Goal: Check status: Check status

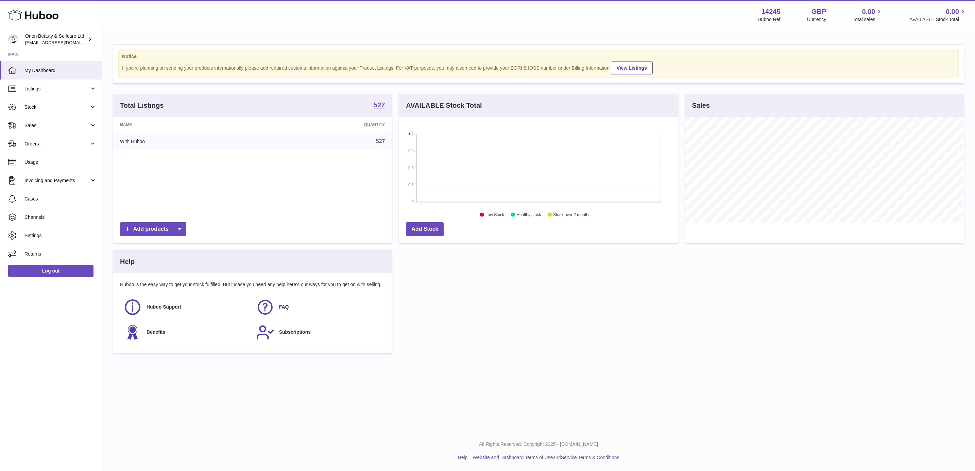
scroll to position [106, 278]
click at [376, 143] on link "527" at bounding box center [380, 141] width 9 height 6
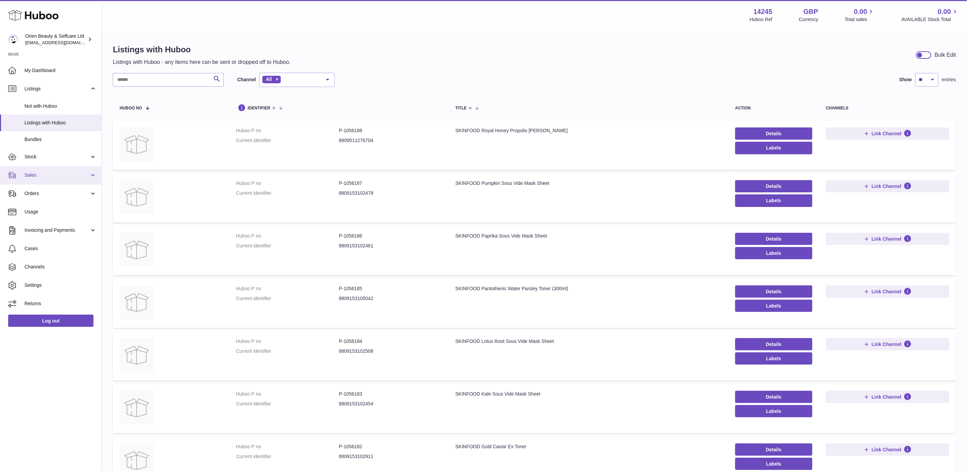
click at [47, 171] on link "Sales" at bounding box center [51, 175] width 102 height 18
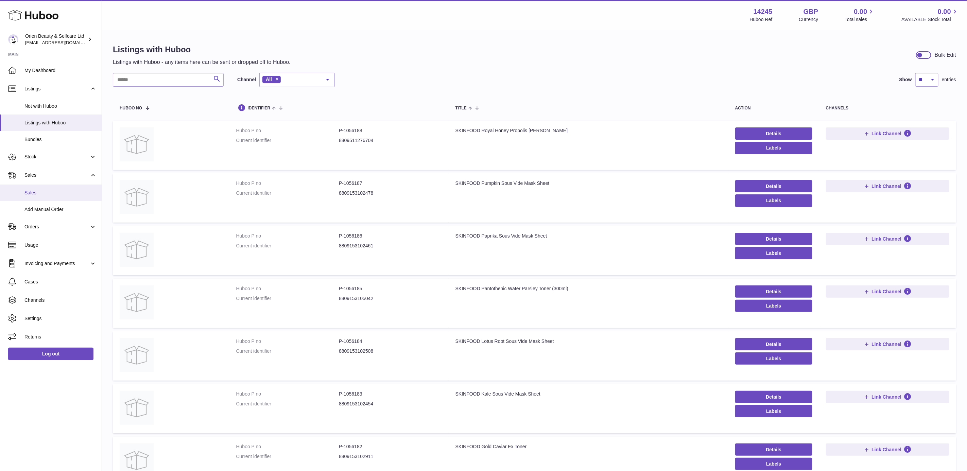
click at [56, 196] on link "Sales" at bounding box center [51, 193] width 102 height 17
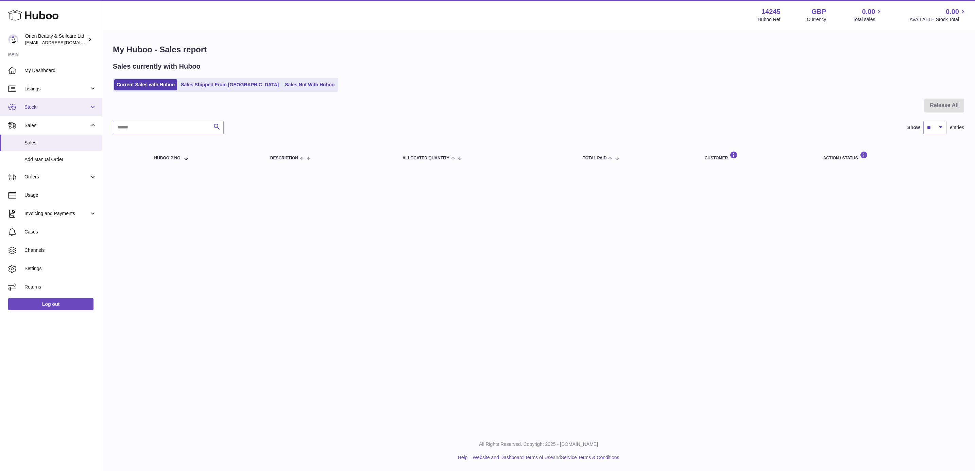
click at [62, 107] on span "Stock" at bounding box center [56, 107] width 65 height 6
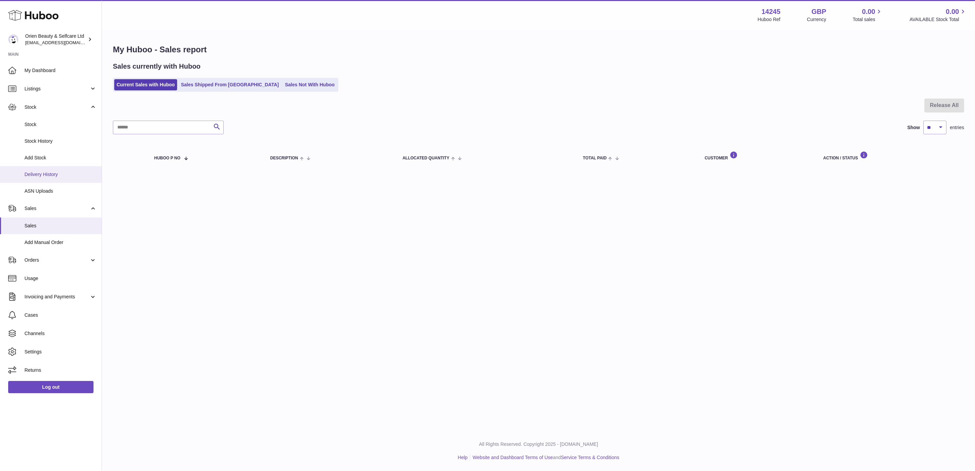
click at [49, 170] on link "Delivery History" at bounding box center [51, 174] width 102 height 17
